Goal: Information Seeking & Learning: Find specific fact

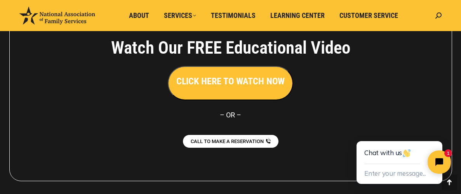
scroll to position [1788, 0]
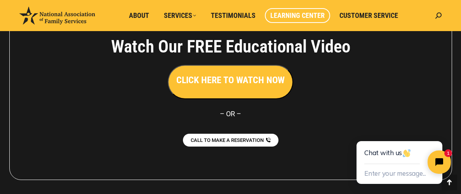
click at [277, 16] on span "Learning Center" at bounding box center [297, 15] width 54 height 9
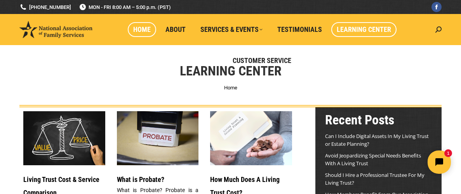
click at [146, 27] on span "Home" at bounding box center [141, 29] width 17 height 9
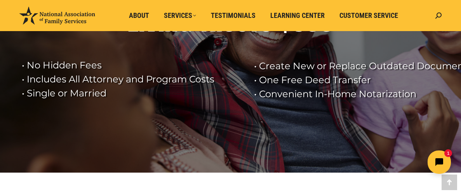
scroll to position [117, 0]
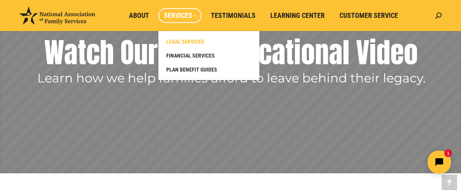
click at [187, 43] on span "LEGAL SERVICES" at bounding box center [185, 41] width 38 height 7
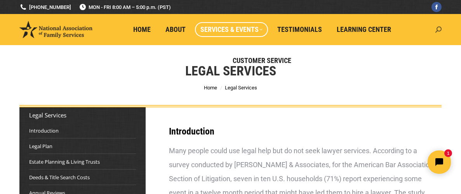
click at [438, 27] on icon at bounding box center [439, 29] width 6 height 6
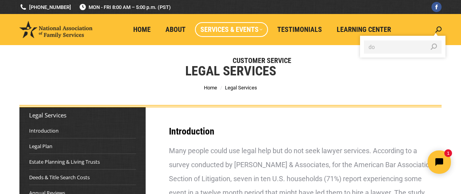
type input "d"
type input "membership fee"
click input "Go!" at bounding box center [0, 0] width 0 height 0
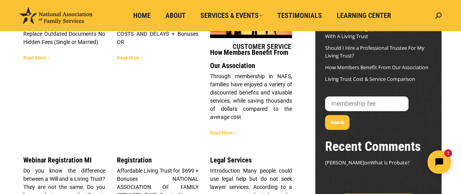
scroll to position [131, 0]
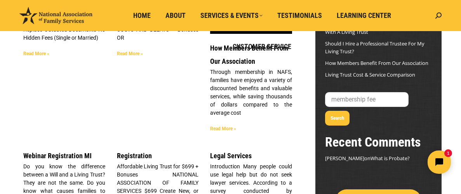
click at [225, 127] on link "Read More »" at bounding box center [223, 128] width 26 height 5
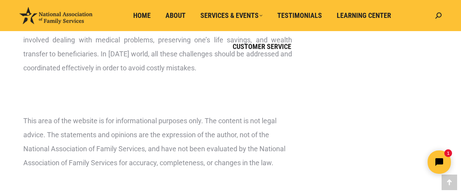
scroll to position [2154, 0]
